Goal: Information Seeking & Learning: Learn about a topic

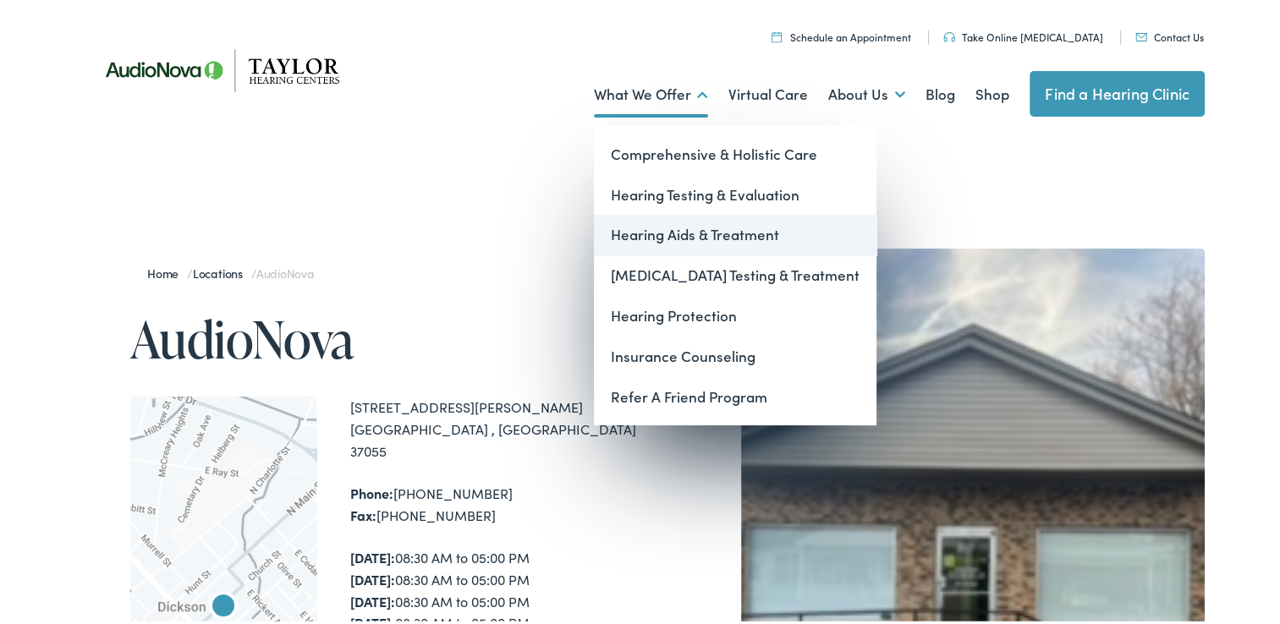
click at [653, 235] on link "Hearing Aids & Treatment" at bounding box center [735, 232] width 283 height 41
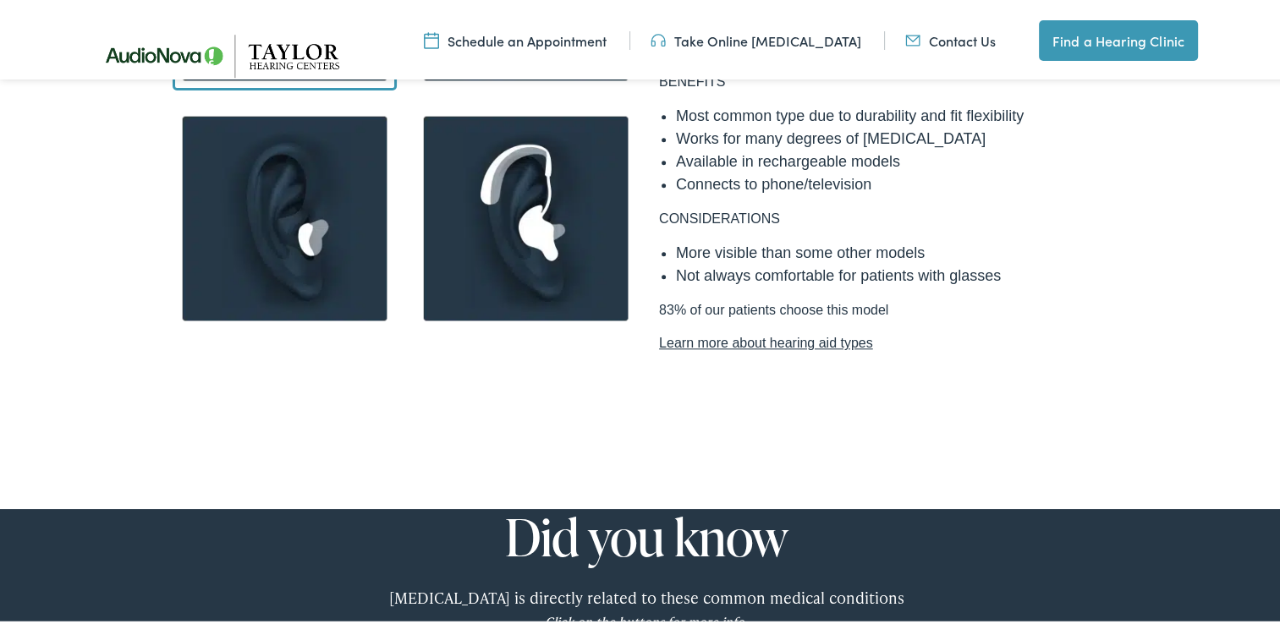
scroll to position [1523, 0]
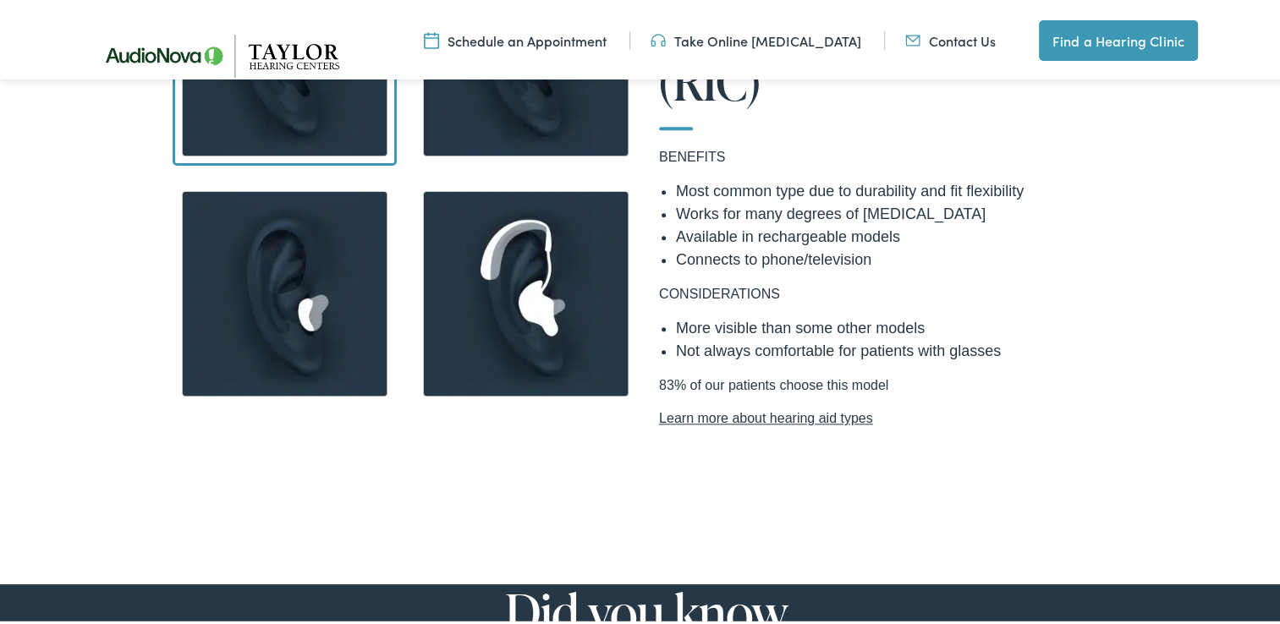
click at [743, 405] on link "Learn more about hearing aid types" at bounding box center [887, 415] width 457 height 20
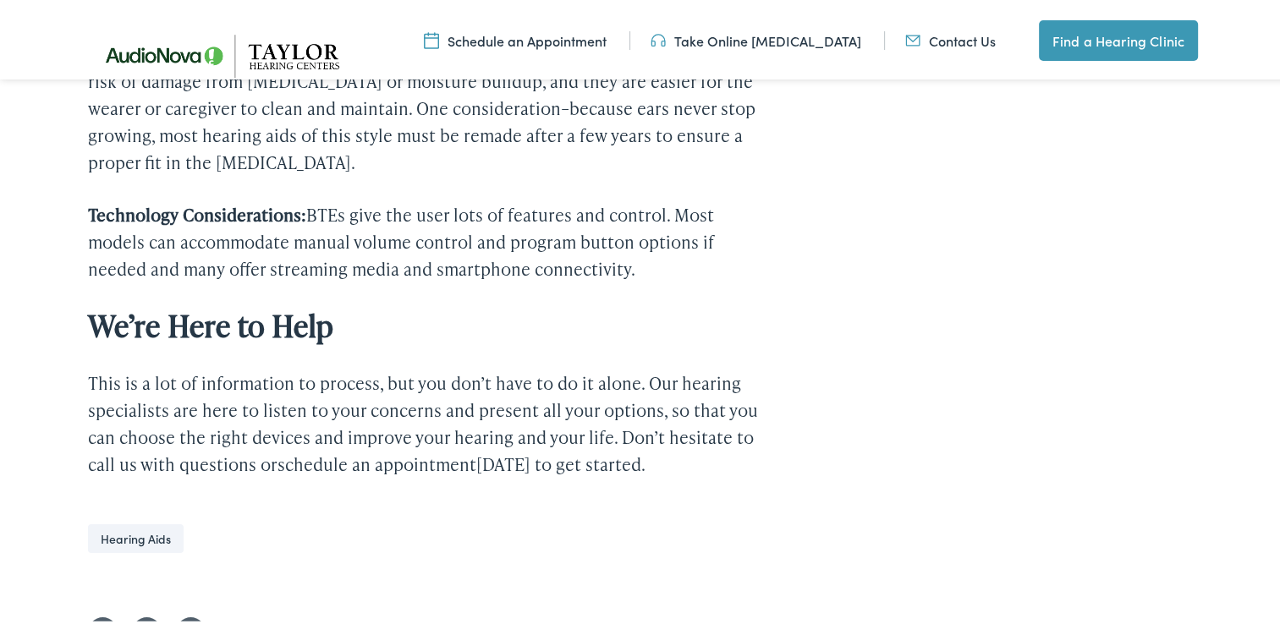
scroll to position [5076, 0]
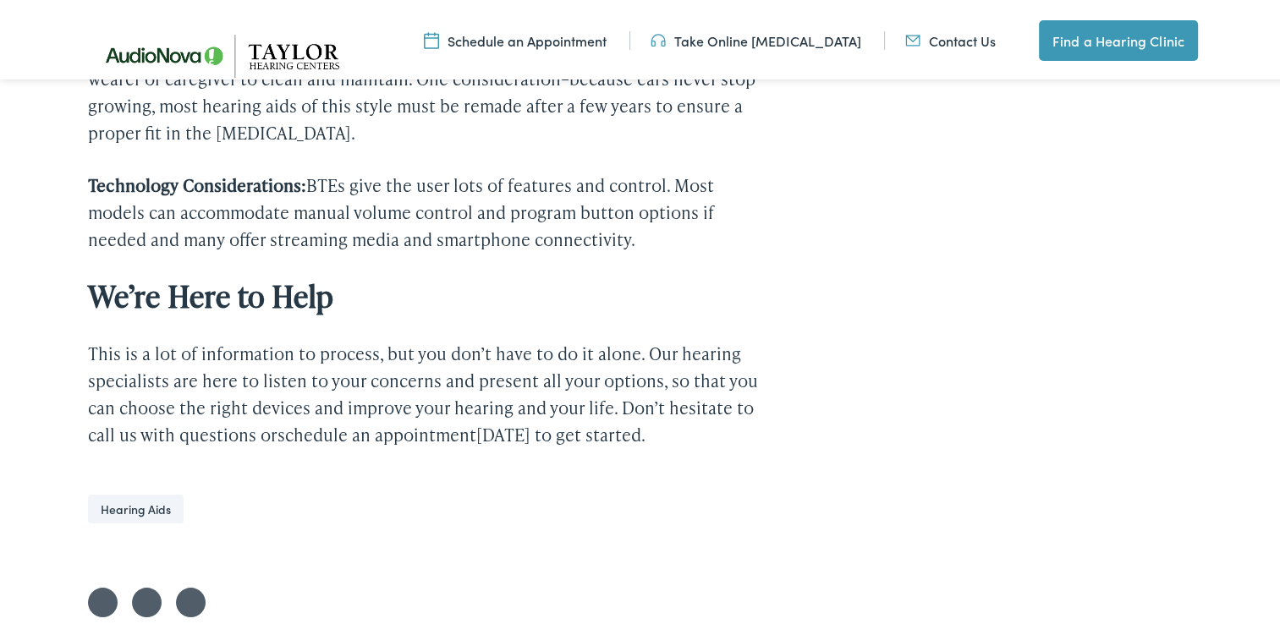
click at [139, 492] on link "Hearing Aids" at bounding box center [136, 506] width 96 height 29
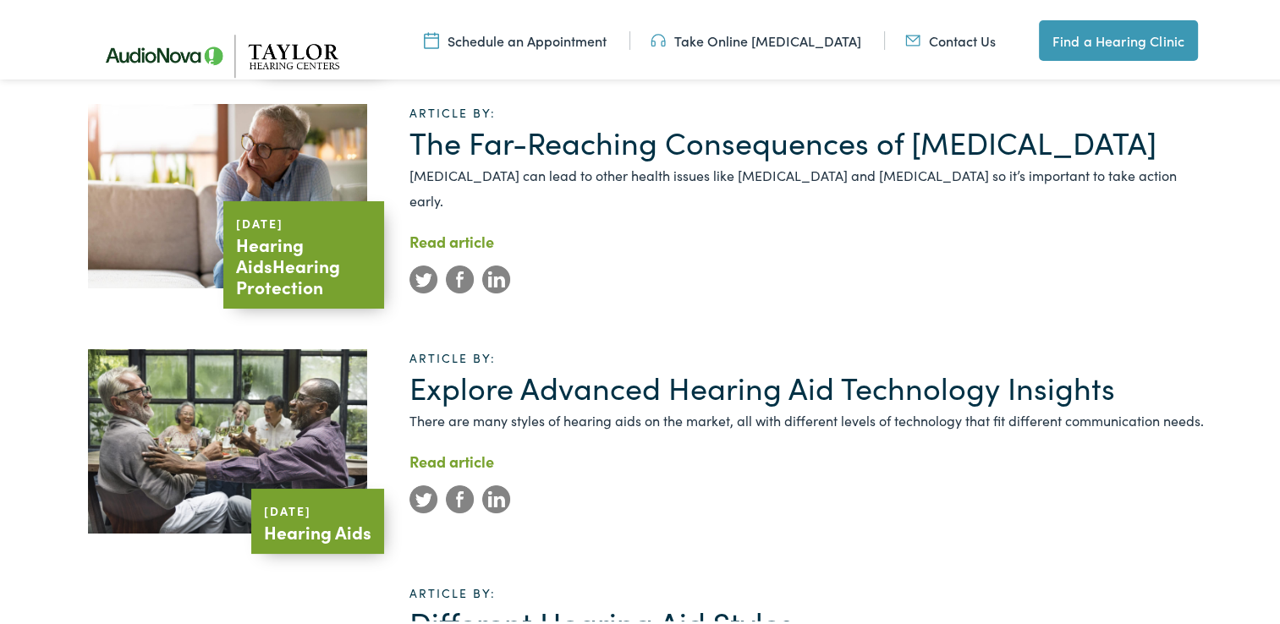
scroll to position [1269, 0]
